Goal: Information Seeking & Learning: Learn about a topic

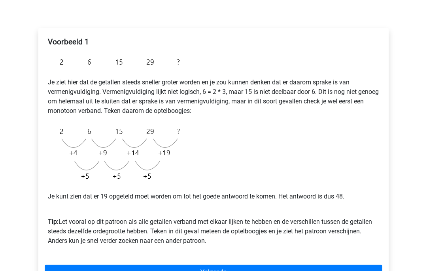
scroll to position [109, 0]
click at [306, 270] on link "Volgende" at bounding box center [214, 271] width 338 height 15
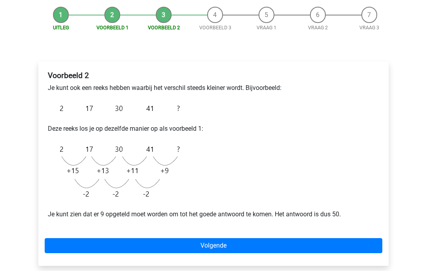
scroll to position [75, 0]
click at [322, 242] on link "Volgende" at bounding box center [214, 245] width 338 height 15
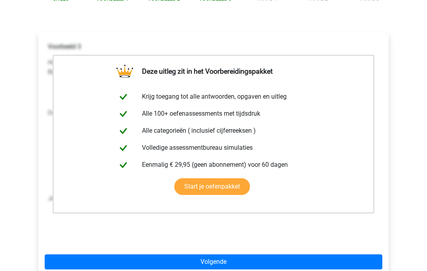
scroll to position [103, 0]
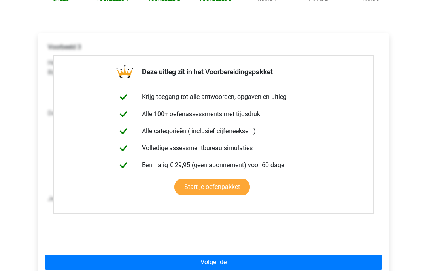
click at [317, 258] on link "Volgende" at bounding box center [214, 262] width 338 height 15
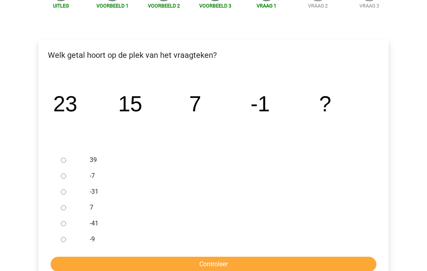
scroll to position [97, 0]
click at [66, 239] on input "-9" at bounding box center [63, 239] width 5 height 5
radio input "true"
click at [162, 269] on input "Controleer" at bounding box center [214, 263] width 326 height 15
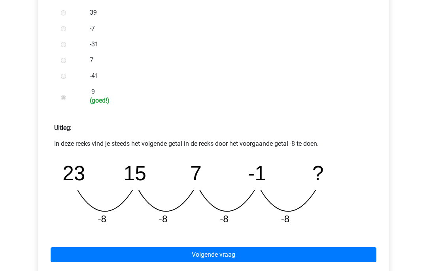
scroll to position [246, 0]
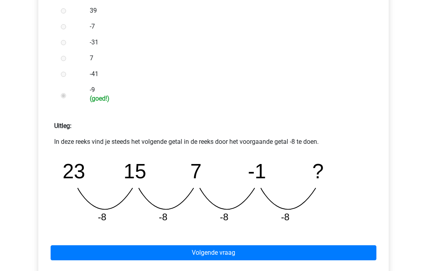
click at [318, 250] on link "Volgende vraag" at bounding box center [214, 252] width 326 height 15
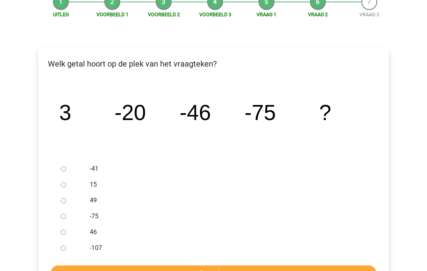
scroll to position [88, 0]
click at [65, 234] on input "46" at bounding box center [63, 232] width 5 height 5
radio input "true"
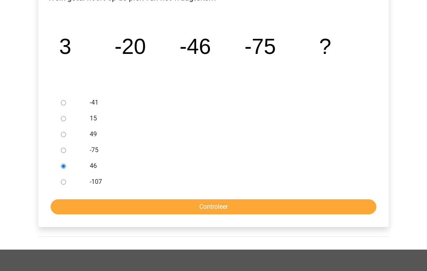
scroll to position [156, 0]
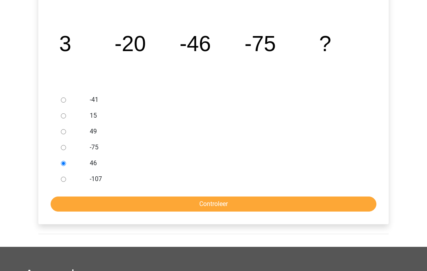
click at [257, 207] on input "Controleer" at bounding box center [214, 204] width 326 height 15
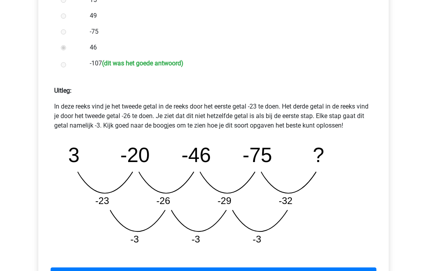
scroll to position [272, 0]
click at [253, 270] on link "Volgende vraag" at bounding box center [214, 274] width 326 height 15
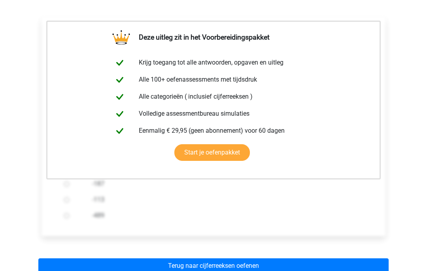
scroll to position [122, 0]
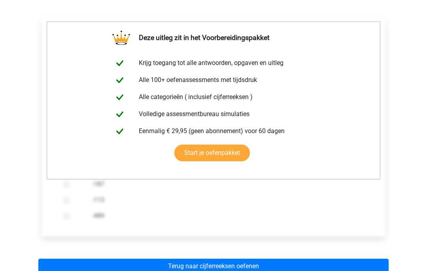
click at [306, 266] on link "Terug naar cijferreeksen oefenen" at bounding box center [213, 265] width 351 height 15
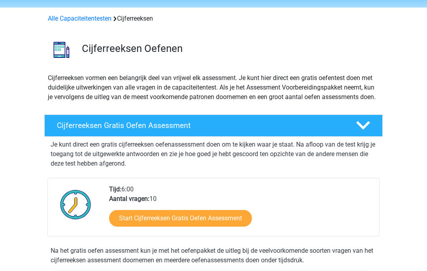
scroll to position [26, 0]
click at [237, 226] on link "Start Cijferreeksen Gratis Oefen Assessment" at bounding box center [180, 218] width 143 height 17
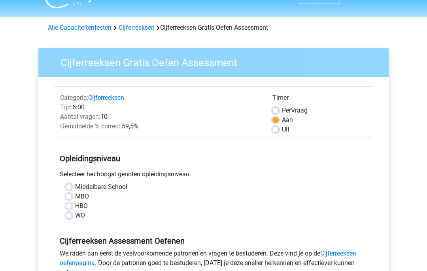
scroll to position [17, 0]
click at [77, 208] on label "HBO" at bounding box center [81, 205] width 13 height 9
click at [72, 208] on input "HBO" at bounding box center [69, 205] width 6 height 8
radio input "true"
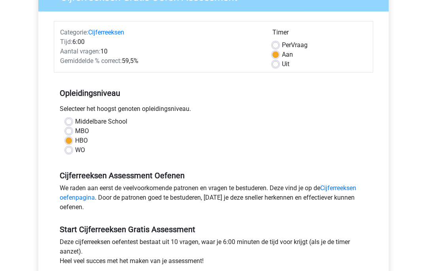
scroll to position [82, 0]
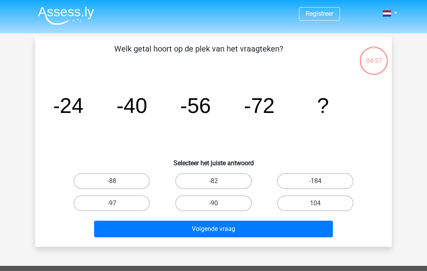
click at [129, 178] on label "-88" at bounding box center [112, 181] width 76 height 16
click at [117, 181] on input "-88" at bounding box center [114, 183] width 5 height 5
radio input "true"
click at [253, 227] on button "Volgende vraag" at bounding box center [213, 228] width 239 height 17
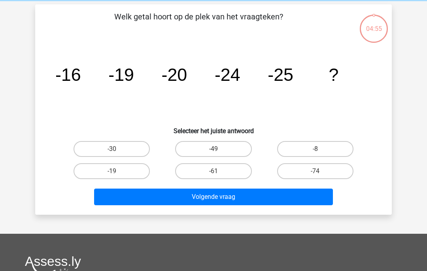
scroll to position [36, 0]
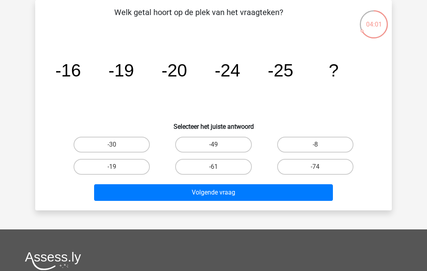
click at [127, 150] on label "-30" at bounding box center [112, 145] width 76 height 16
click at [117, 150] on input "-30" at bounding box center [114, 146] width 5 height 5
radio input "true"
click at [201, 186] on button "Volgende vraag" at bounding box center [213, 192] width 239 height 17
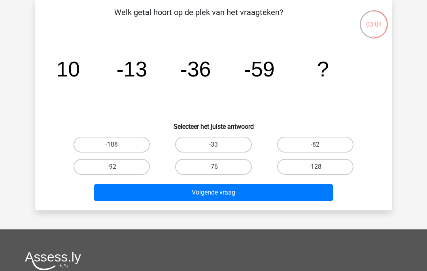
click at [129, 165] on label "-92" at bounding box center [112, 167] width 76 height 16
click at [117, 167] on input "-92" at bounding box center [114, 169] width 5 height 5
radio input "true"
click at [203, 198] on button "Volgende vraag" at bounding box center [213, 192] width 239 height 17
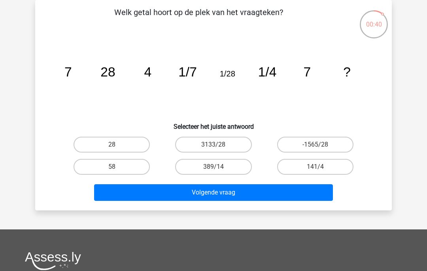
click at [119, 141] on label "28" at bounding box center [112, 145] width 76 height 16
click at [117, 144] on input "28" at bounding box center [114, 146] width 5 height 5
radio input "true"
click at [232, 194] on button "Volgende vraag" at bounding box center [213, 192] width 239 height 17
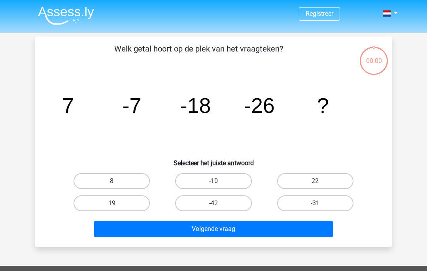
scroll to position [36, 0]
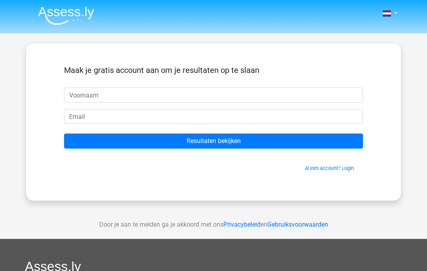
scroll to position [36, 0]
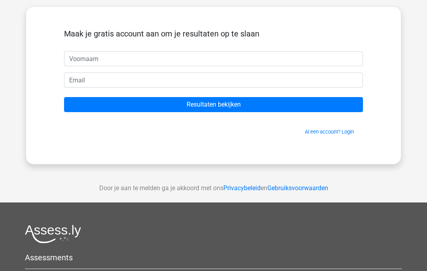
click at [126, 60] on input "text" at bounding box center [213, 58] width 299 height 15
type input "Krista"
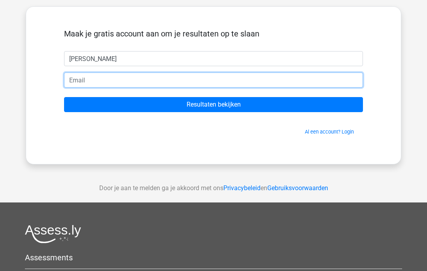
click at [135, 82] on input "email" at bounding box center [213, 79] width 299 height 15
type input "[EMAIL_ADDRESS][DOMAIN_NAME]"
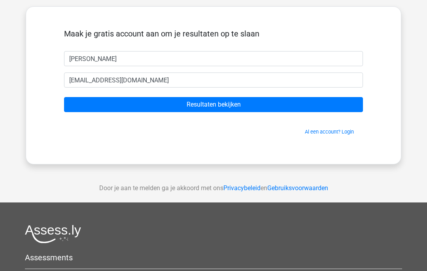
click at [253, 104] on input "Resultaten bekijken" at bounding box center [213, 104] width 299 height 15
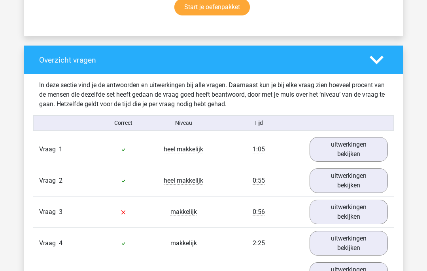
scroll to position [545, 0]
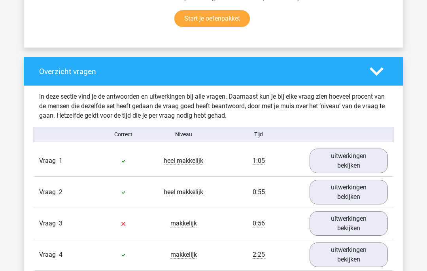
scroll to position [534, 0]
click at [190, 164] on span "heel makkelijk" at bounding box center [184, 161] width 40 height 8
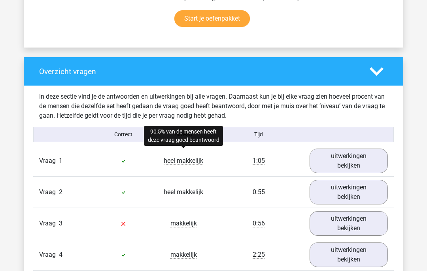
click at [354, 161] on link "uitwerkingen bekijken" at bounding box center [349, 160] width 78 height 25
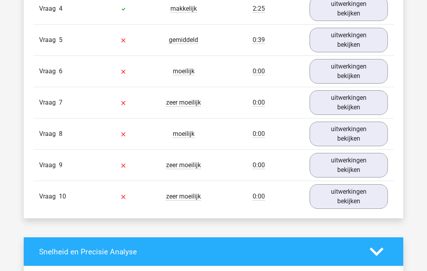
scroll to position [1116, 0]
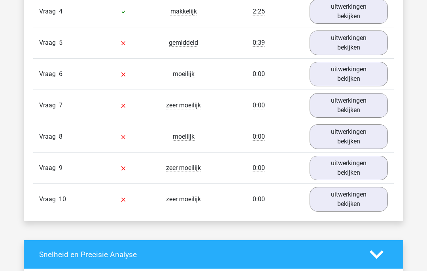
click at [329, 200] on link "uitwerkingen bekijken" at bounding box center [349, 199] width 78 height 25
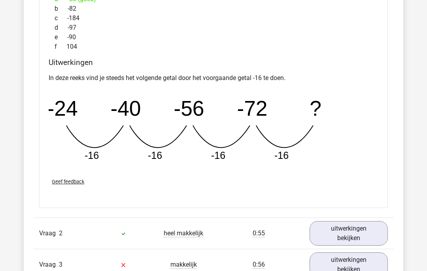
scroll to position [839, 0]
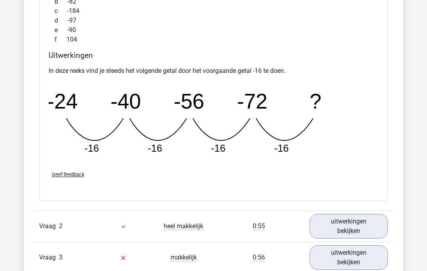
click at [344, 230] on link "uitwerkingen bekijken" at bounding box center [349, 226] width 78 height 25
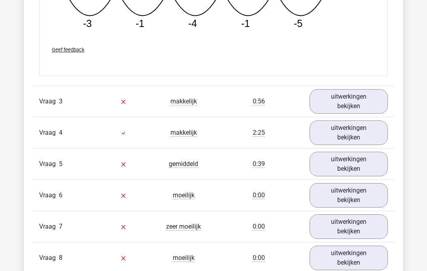
scroll to position [1362, 0]
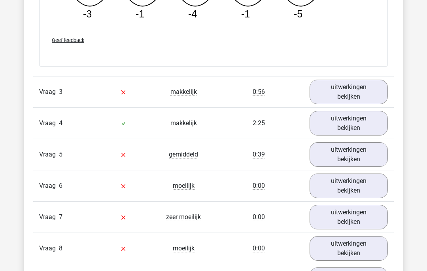
click at [360, 92] on link "uitwerkingen bekijken" at bounding box center [349, 92] width 78 height 25
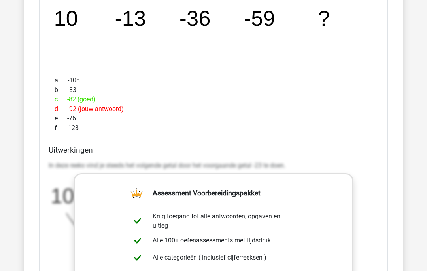
scroll to position [1510, 0]
click at [248, 162] on p "In deze reeks vind je steeds het volgende getal door het voorgaande getal -23 t…" at bounding box center [214, 165] width 330 height 9
click at [261, 166] on p "In deze reeks vind je steeds het volgende getal door het voorgaande getal -23 t…" at bounding box center [214, 165] width 330 height 9
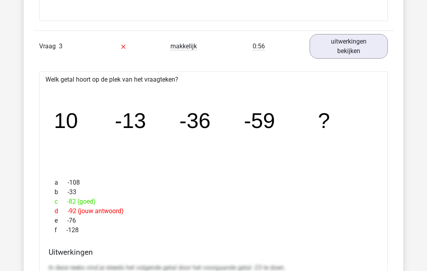
scroll to position [1408, 0]
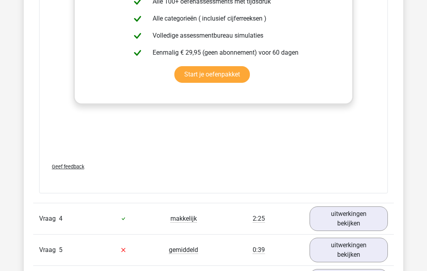
click at [357, 218] on link "uitwerkingen bekijken" at bounding box center [349, 218] width 78 height 25
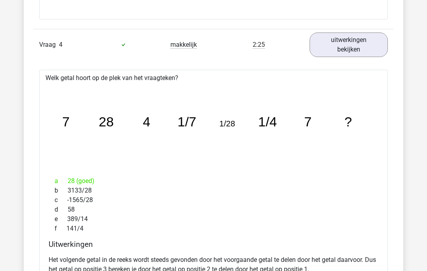
scroll to position [1923, 0]
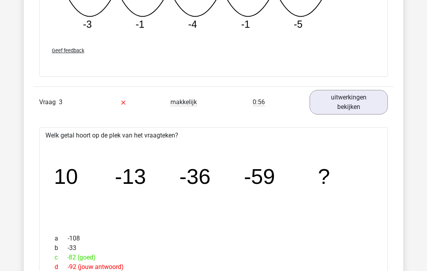
click at [365, 105] on link "uitwerkingen bekijken" at bounding box center [349, 102] width 78 height 25
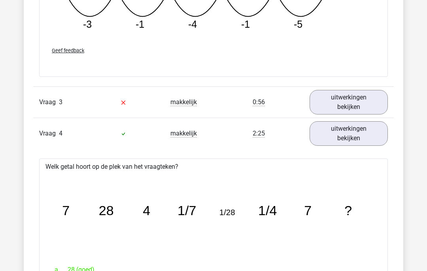
click at [365, 105] on link "uitwerkingen bekijken" at bounding box center [349, 102] width 78 height 25
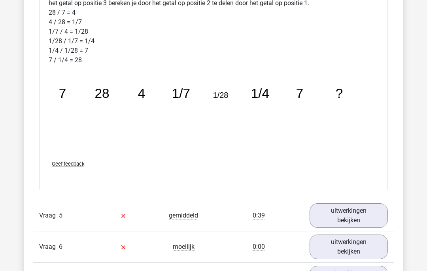
click at [357, 213] on link "uitwerkingen bekijken" at bounding box center [349, 215] width 78 height 25
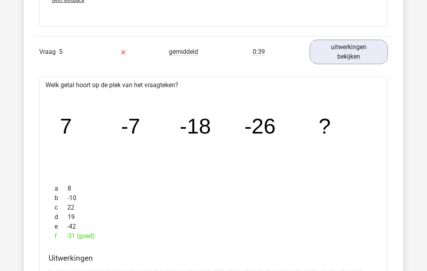
scroll to position [2352, 0]
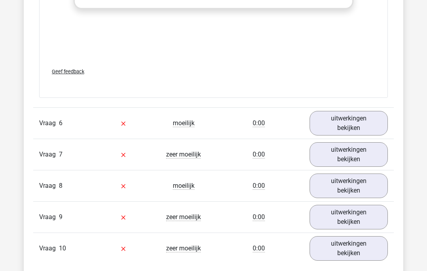
click at [367, 125] on link "uitwerkingen bekijken" at bounding box center [349, 123] width 78 height 25
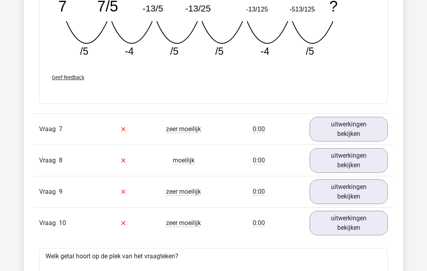
scroll to position [3158, 0]
click at [376, 139] on link "uitwerkingen bekijken" at bounding box center [349, 129] width 78 height 25
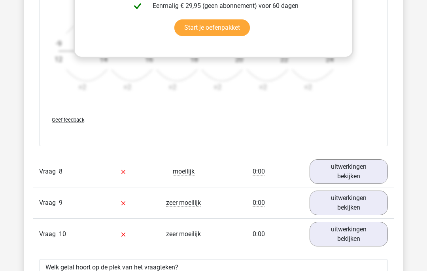
click at [366, 184] on link "uitwerkingen bekijken" at bounding box center [349, 171] width 78 height 25
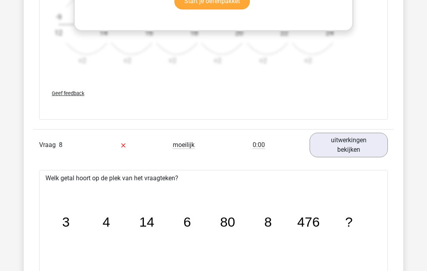
scroll to position [3654, 0]
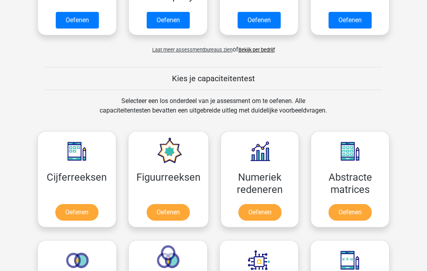
click at [75, 209] on link "Oefenen" at bounding box center [76, 212] width 43 height 17
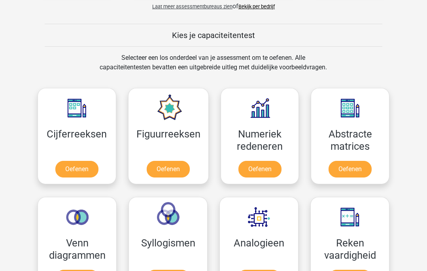
scroll to position [338, 0]
click at [188, 161] on link "Oefenen" at bounding box center [168, 169] width 43 height 17
